Goal: Transaction & Acquisition: Purchase product/service

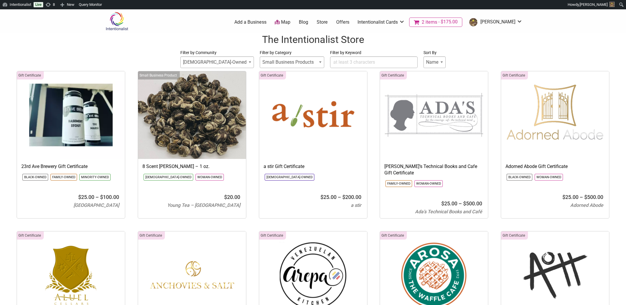
click at [357, 61] on input "Filter by Keyword" at bounding box center [374, 62] width 88 height 12
type input "papa"
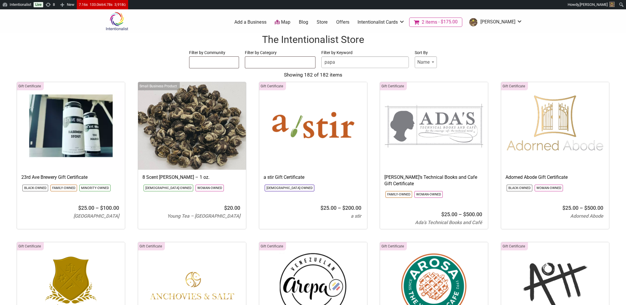
select select
type input "papa"
click at [341, 61] on input "papa" at bounding box center [365, 62] width 88 height 12
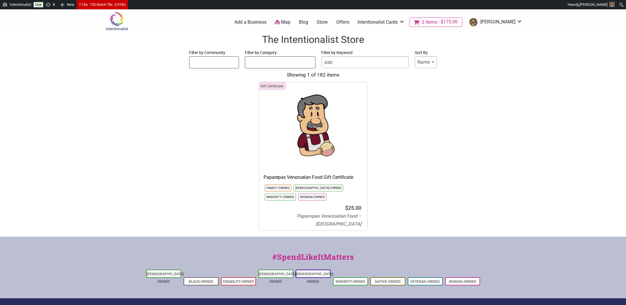
type input "papa"
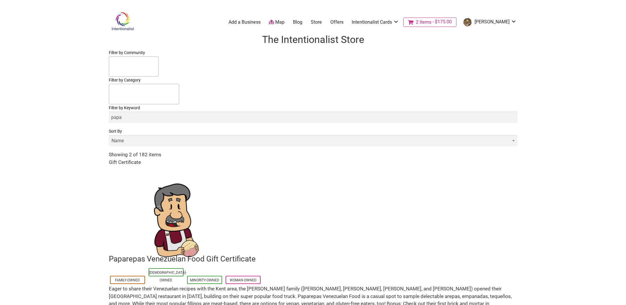
select select
